Goal: Book appointment/travel/reservation

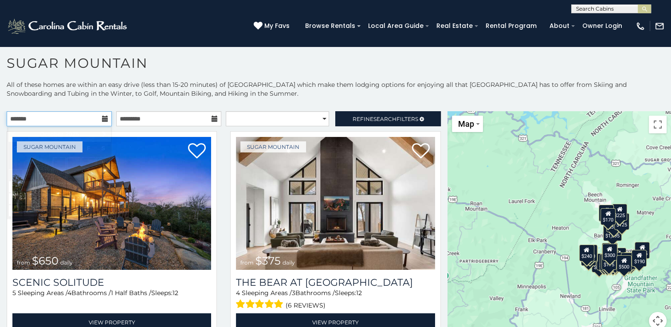
click at [99, 116] on input "text" at bounding box center [59, 118] width 105 height 15
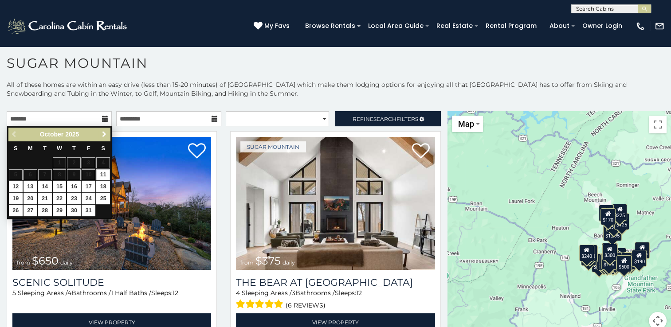
click at [104, 134] on span "Next" at bounding box center [104, 134] width 7 height 7
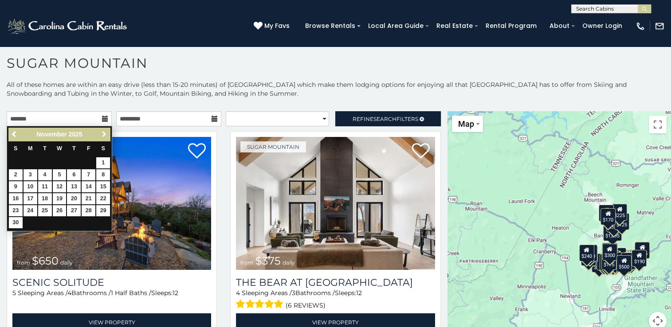
click at [104, 134] on span "Next" at bounding box center [104, 134] width 7 height 7
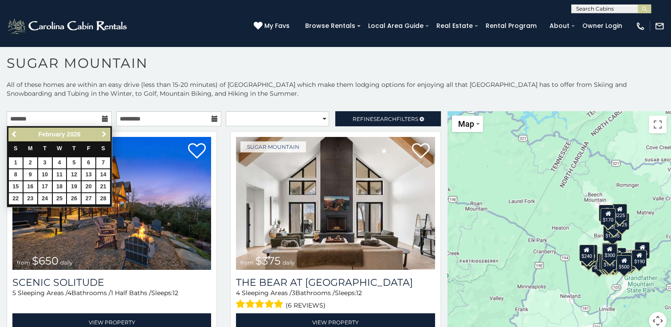
click at [104, 134] on span "Next" at bounding box center [104, 134] width 7 height 7
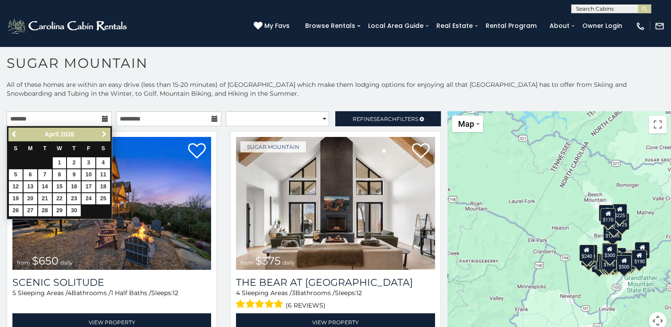
click at [104, 134] on span "Next" at bounding box center [104, 134] width 7 height 7
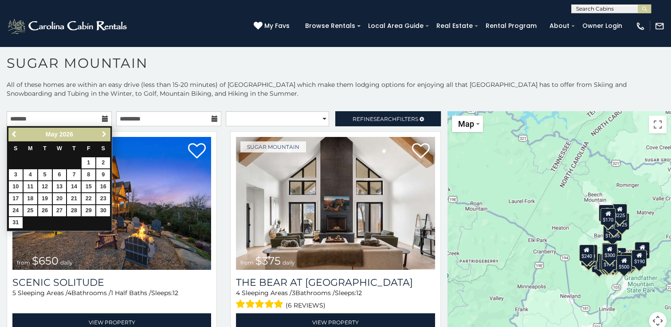
click at [104, 134] on span "Next" at bounding box center [104, 134] width 7 height 7
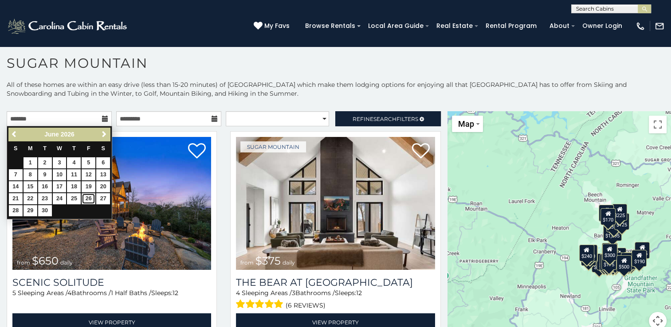
click at [86, 197] on link "26" at bounding box center [89, 198] width 14 height 11
type input "**********"
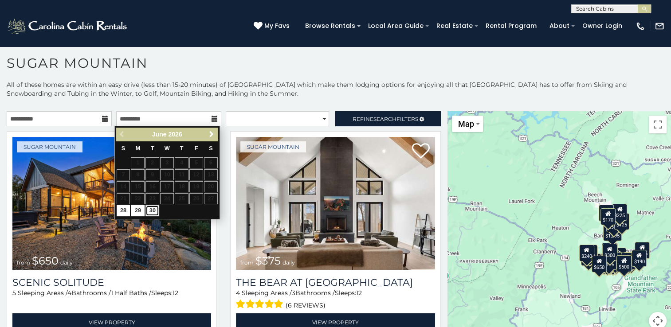
click at [154, 213] on link "30" at bounding box center [152, 210] width 14 height 11
type input "**********"
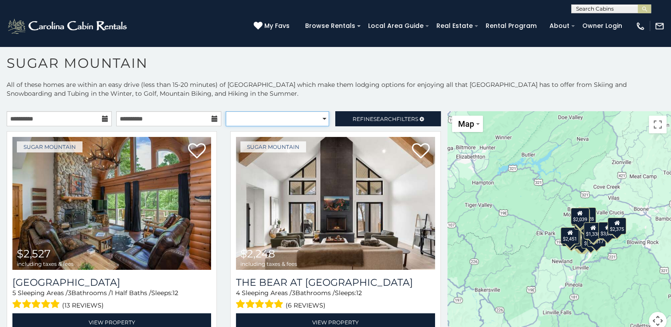
click at [317, 117] on select "**********" at bounding box center [277, 118] width 103 height 15
select select "**********"
click at [226, 111] on select "**********" at bounding box center [277, 118] width 103 height 15
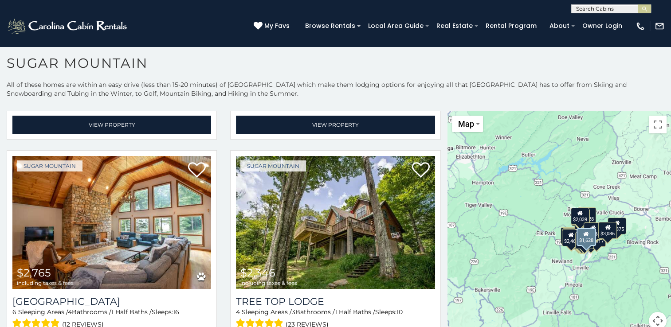
scroll to position [416, 0]
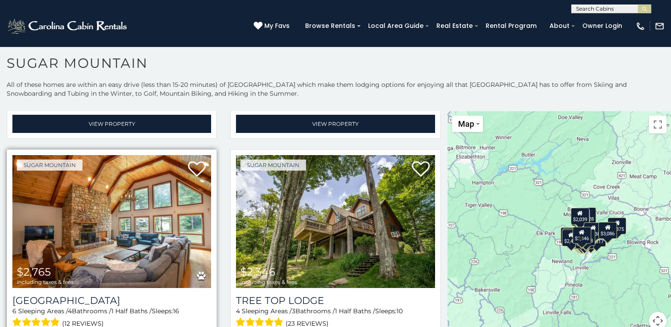
click at [126, 212] on img at bounding box center [111, 221] width 199 height 133
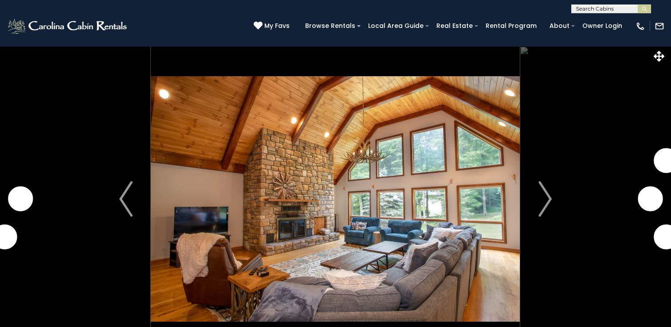
click at [564, 198] on button "Next" at bounding box center [545, 199] width 50 height 306
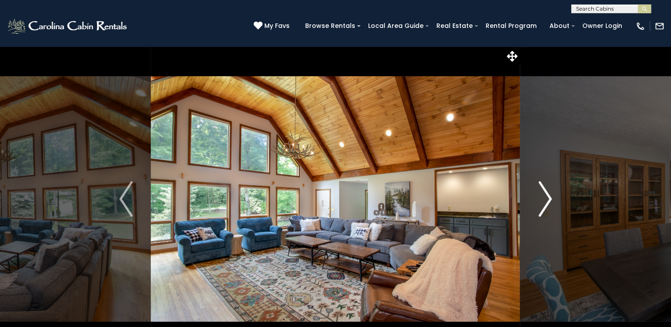
click at [543, 201] on img "Next" at bounding box center [544, 198] width 13 height 35
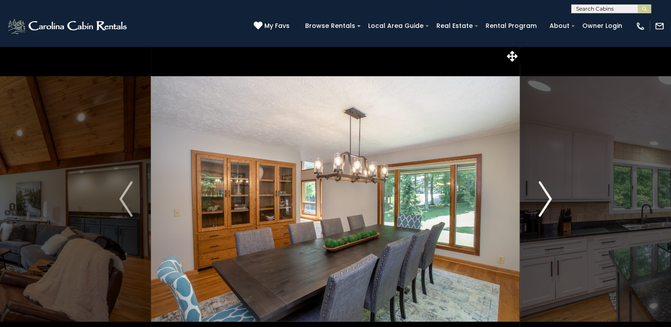
click at [543, 201] on img "Next" at bounding box center [544, 198] width 13 height 35
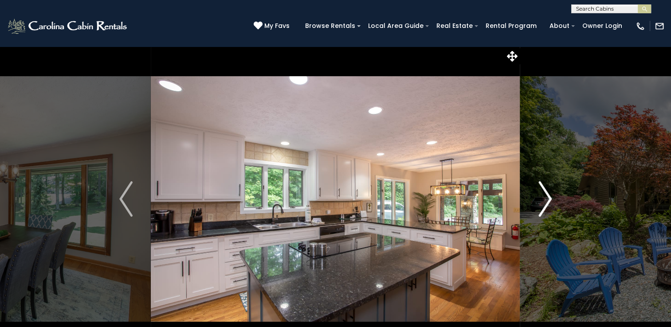
click at [543, 201] on img "Next" at bounding box center [544, 198] width 13 height 35
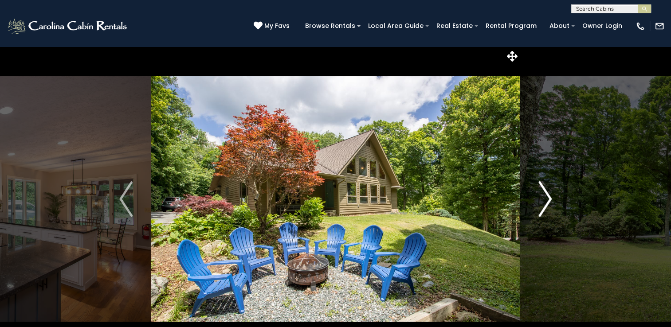
click at [543, 201] on img "Next" at bounding box center [544, 198] width 13 height 35
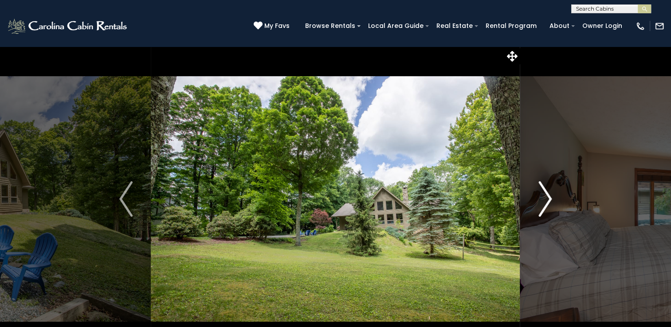
click at [543, 201] on img "Next" at bounding box center [544, 198] width 13 height 35
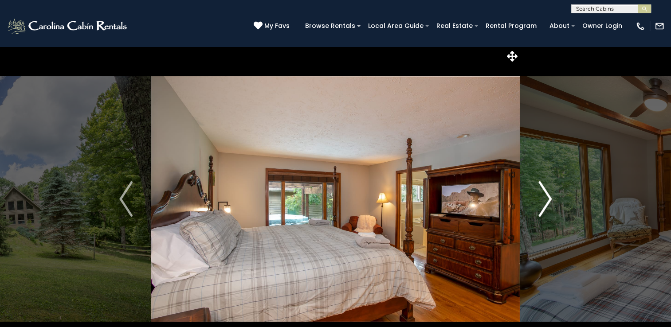
click at [543, 201] on img "Next" at bounding box center [544, 198] width 13 height 35
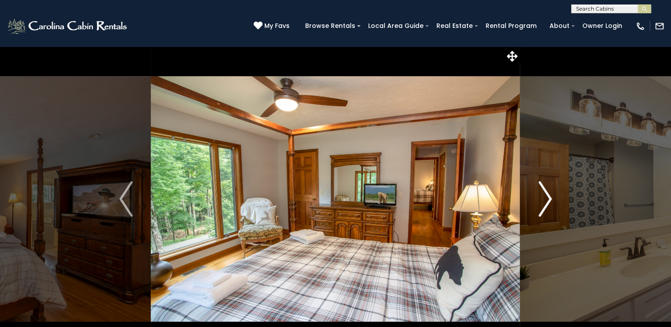
click at [543, 201] on img "Next" at bounding box center [544, 198] width 13 height 35
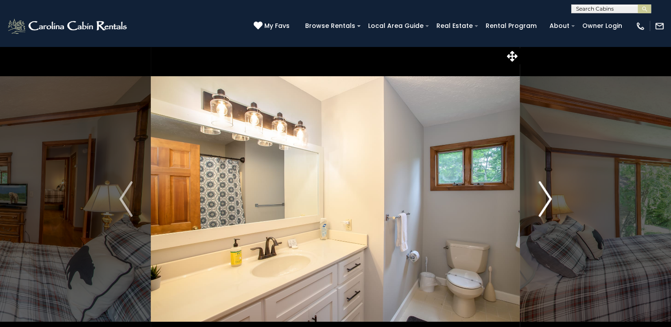
click at [543, 201] on img "Next" at bounding box center [544, 198] width 13 height 35
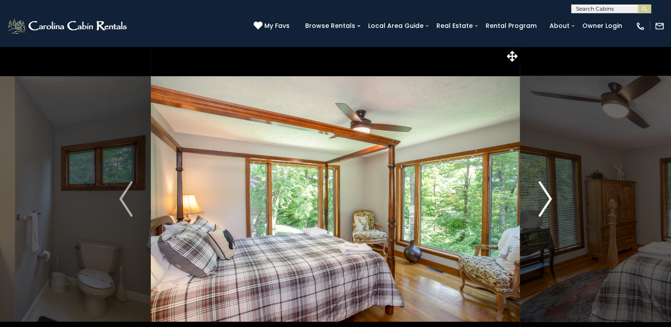
click at [543, 201] on img "Next" at bounding box center [544, 198] width 13 height 35
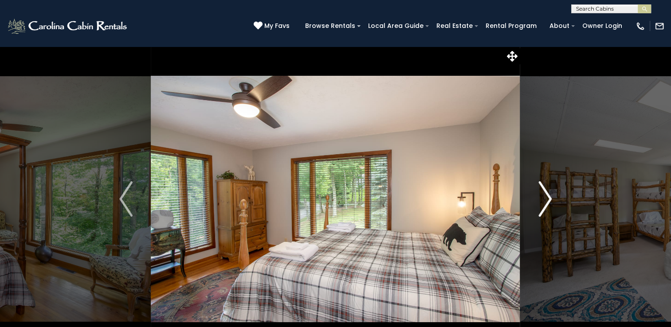
click at [543, 201] on img "Next" at bounding box center [544, 198] width 13 height 35
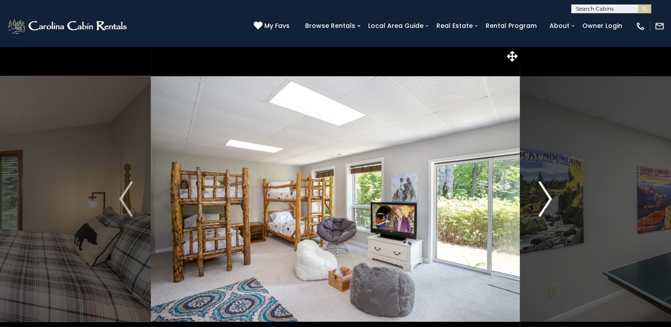
click at [543, 201] on img "Next" at bounding box center [544, 198] width 13 height 35
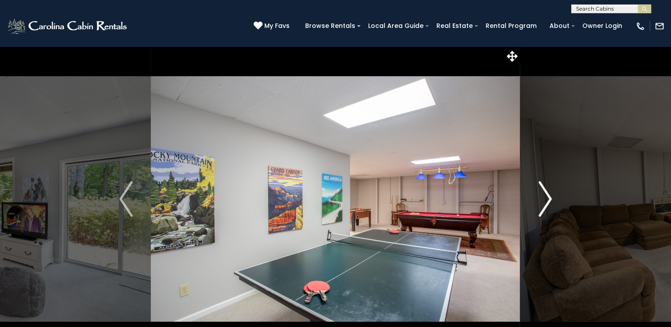
click at [543, 201] on img "Next" at bounding box center [544, 198] width 13 height 35
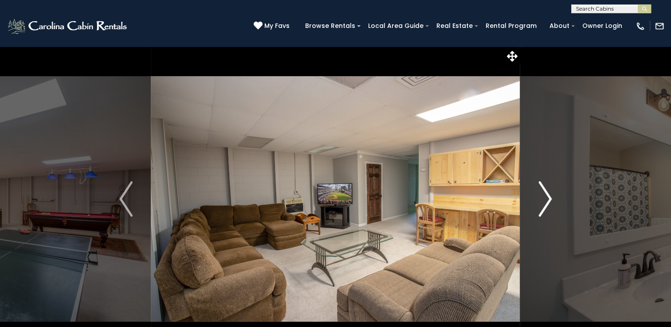
click at [543, 201] on img "Next" at bounding box center [544, 198] width 13 height 35
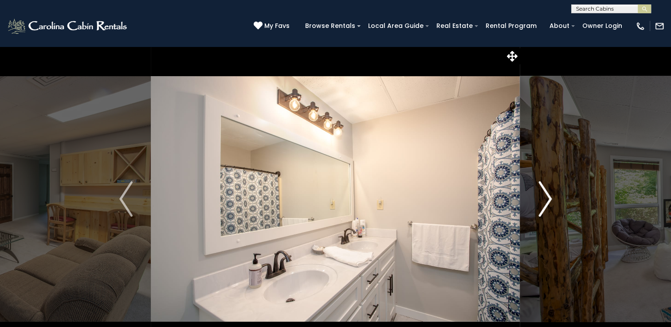
click at [543, 201] on img "Next" at bounding box center [544, 198] width 13 height 35
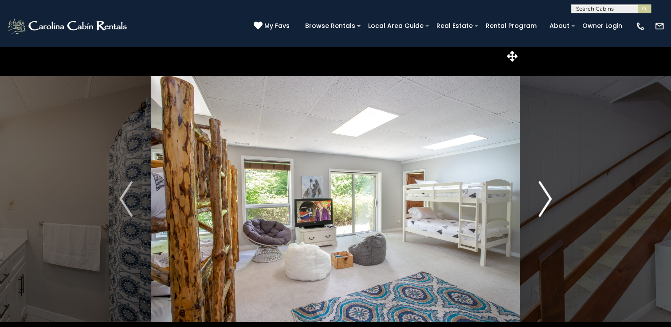
click at [543, 201] on img "Next" at bounding box center [544, 198] width 13 height 35
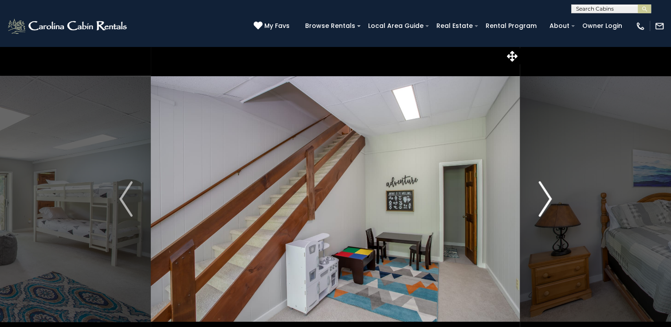
click at [543, 201] on img "Next" at bounding box center [544, 198] width 13 height 35
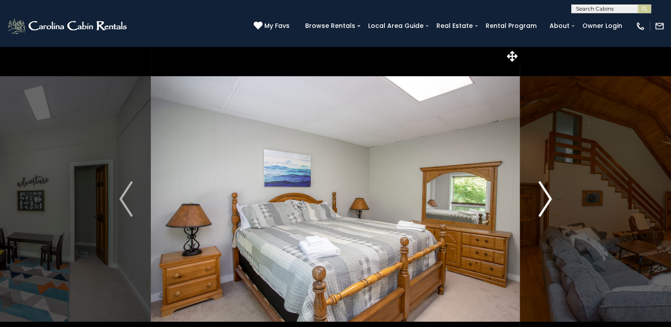
click at [543, 201] on img "Next" at bounding box center [544, 198] width 13 height 35
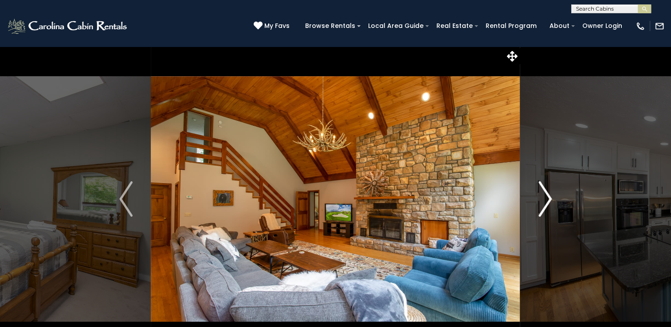
click at [543, 201] on img "Next" at bounding box center [544, 198] width 13 height 35
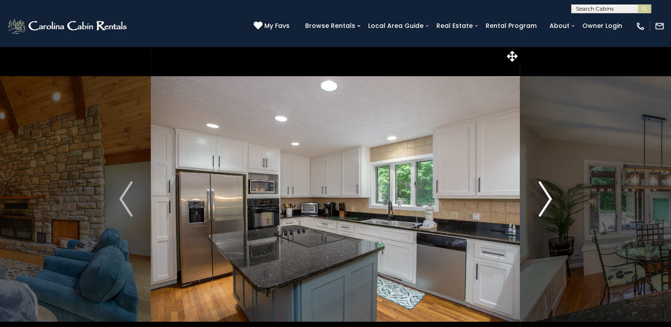
click at [543, 201] on img "Next" at bounding box center [544, 198] width 13 height 35
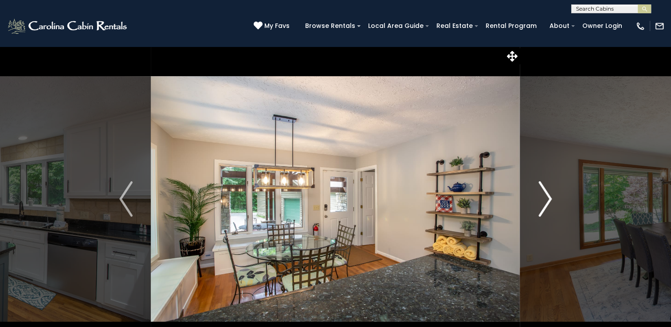
click at [543, 201] on img "Next" at bounding box center [544, 198] width 13 height 35
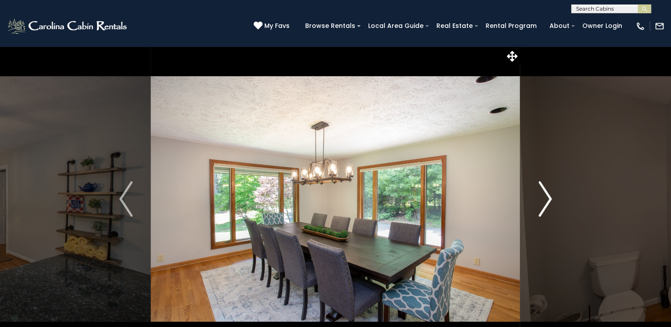
click at [543, 201] on img "Next" at bounding box center [544, 198] width 13 height 35
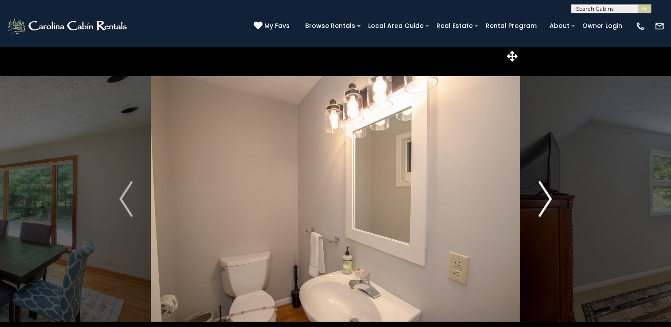
click at [543, 201] on img "Next" at bounding box center [544, 198] width 13 height 35
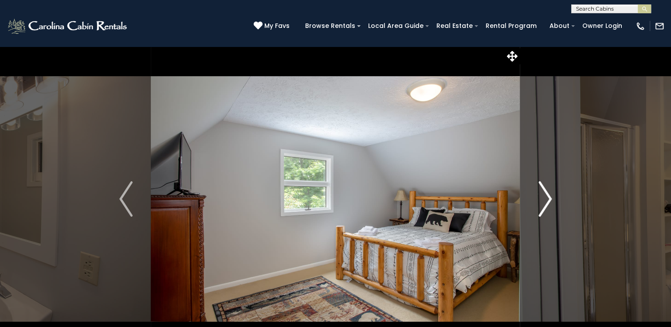
click at [543, 201] on img "Next" at bounding box center [544, 198] width 13 height 35
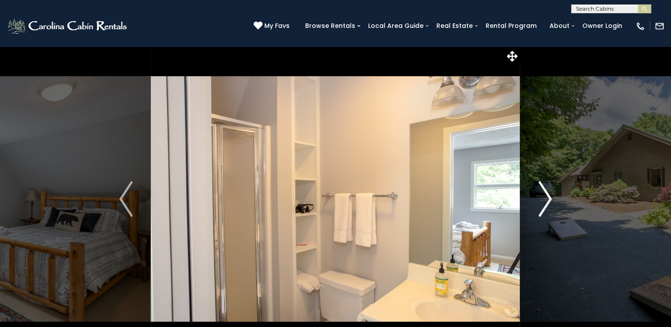
click at [543, 201] on img "Next" at bounding box center [544, 198] width 13 height 35
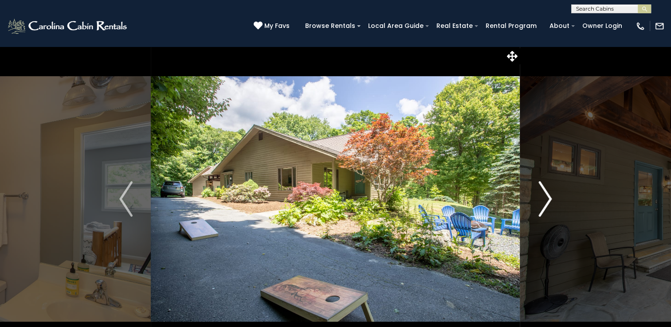
click at [543, 201] on img "Next" at bounding box center [544, 198] width 13 height 35
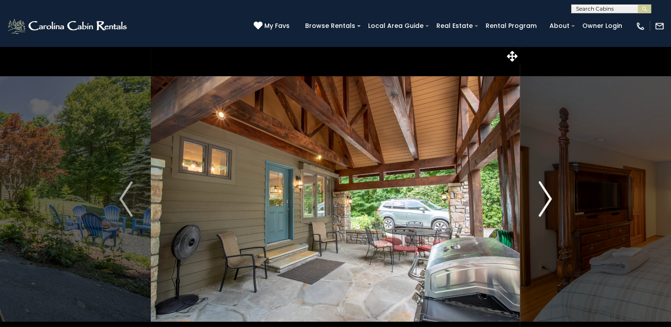
click at [543, 201] on img "Next" at bounding box center [544, 198] width 13 height 35
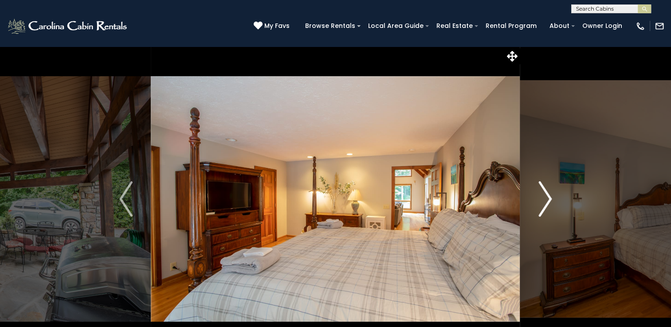
click at [543, 201] on img "Next" at bounding box center [544, 198] width 13 height 35
